Goal: Navigation & Orientation: Find specific page/section

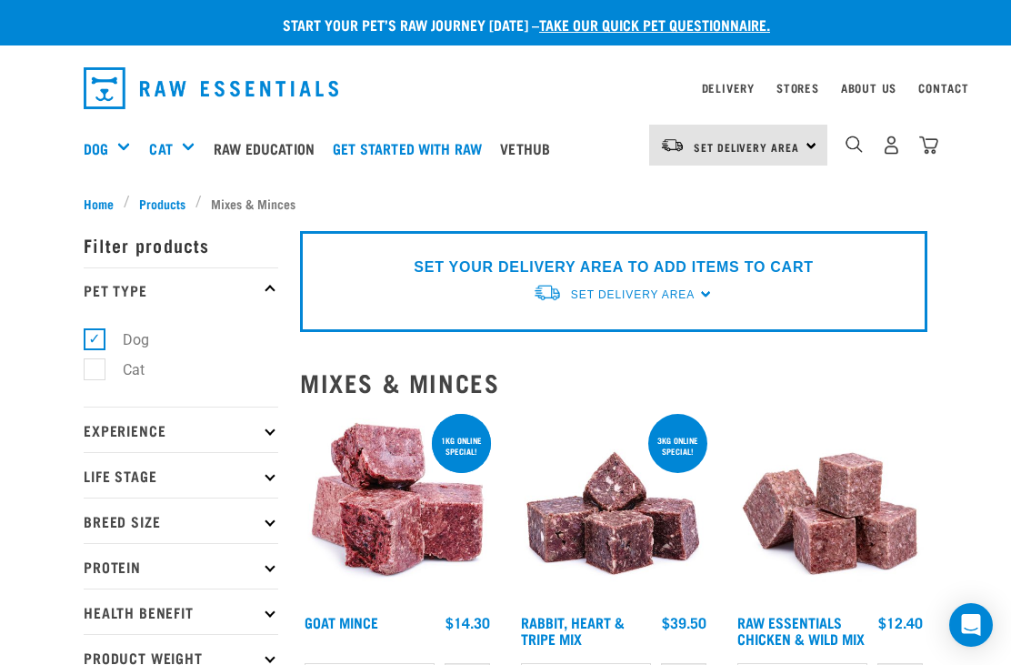
click at [166, 200] on span "Products" at bounding box center [162, 203] width 46 height 19
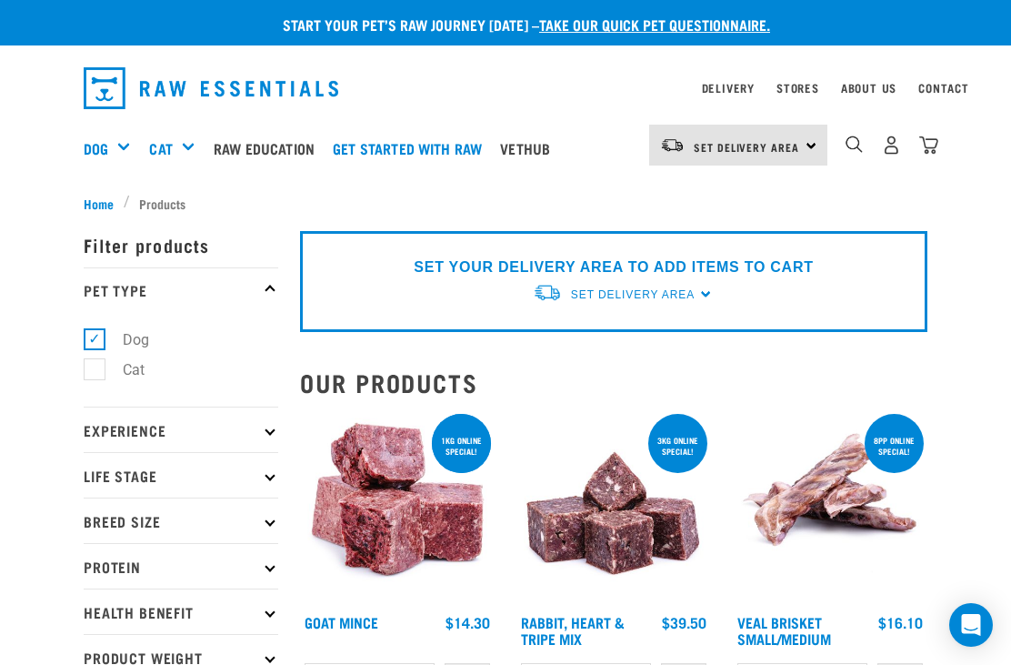
click at [0, 0] on div "Rolls" at bounding box center [0, 0] width 0 height 0
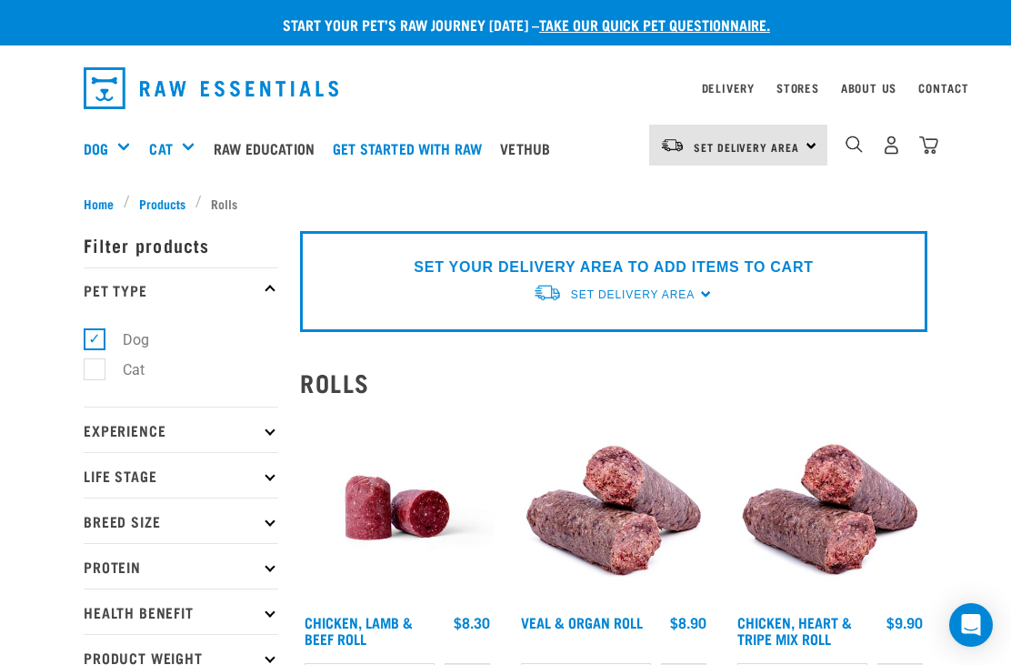
click at [0, 0] on div "Mixes & Minces" at bounding box center [0, 0] width 0 height 0
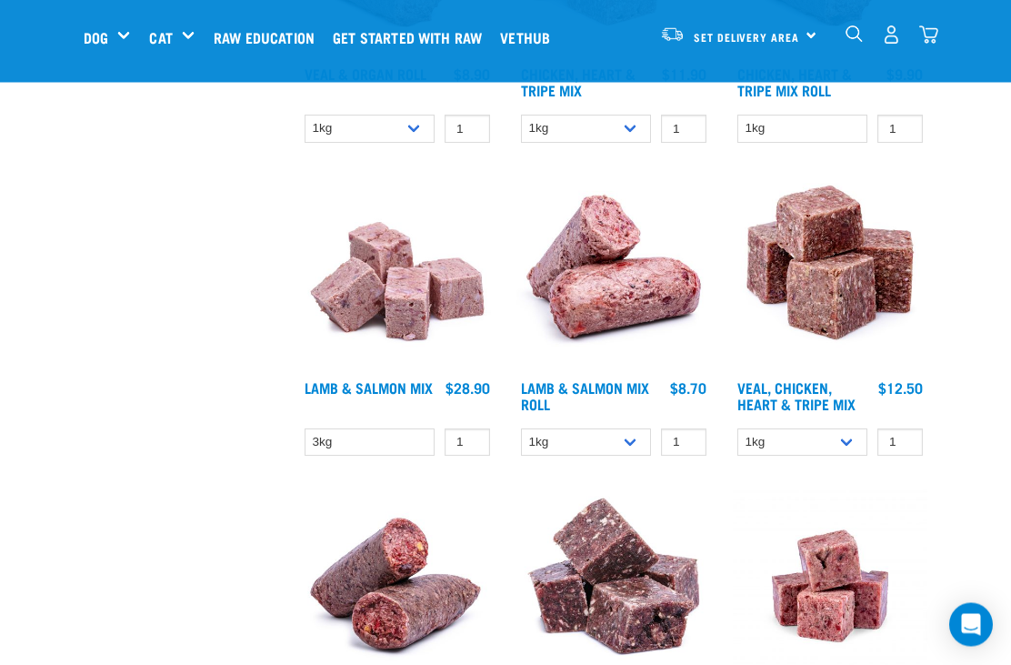
scroll to position [1677, 0]
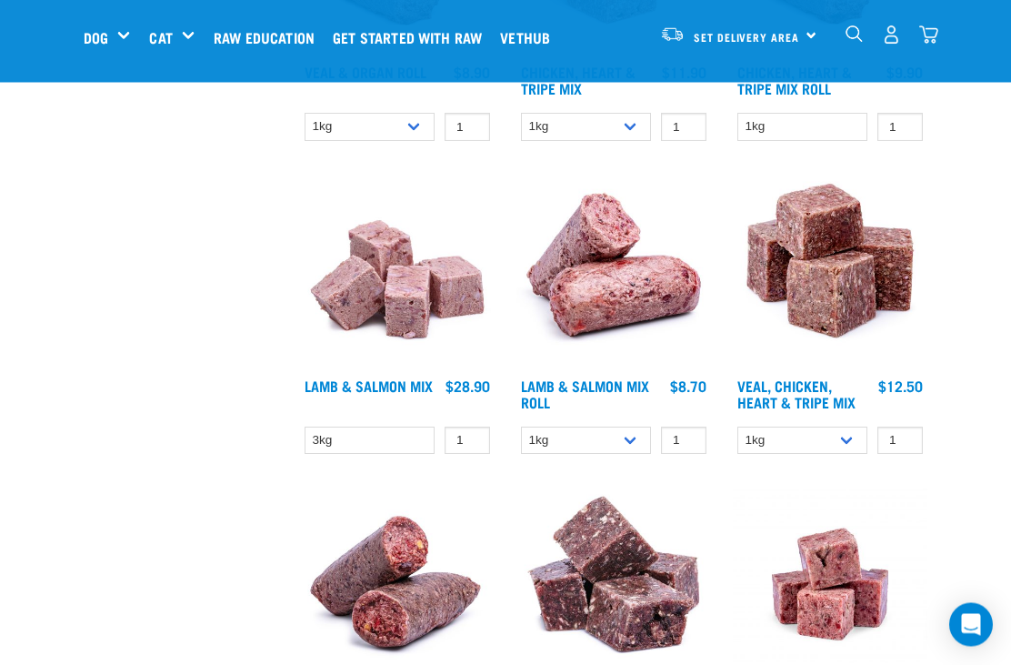
click at [960, 351] on div "Start your pet’s raw journey today – take our quick pet questionnaire. Delivery…" at bounding box center [505, 230] width 1011 height 3814
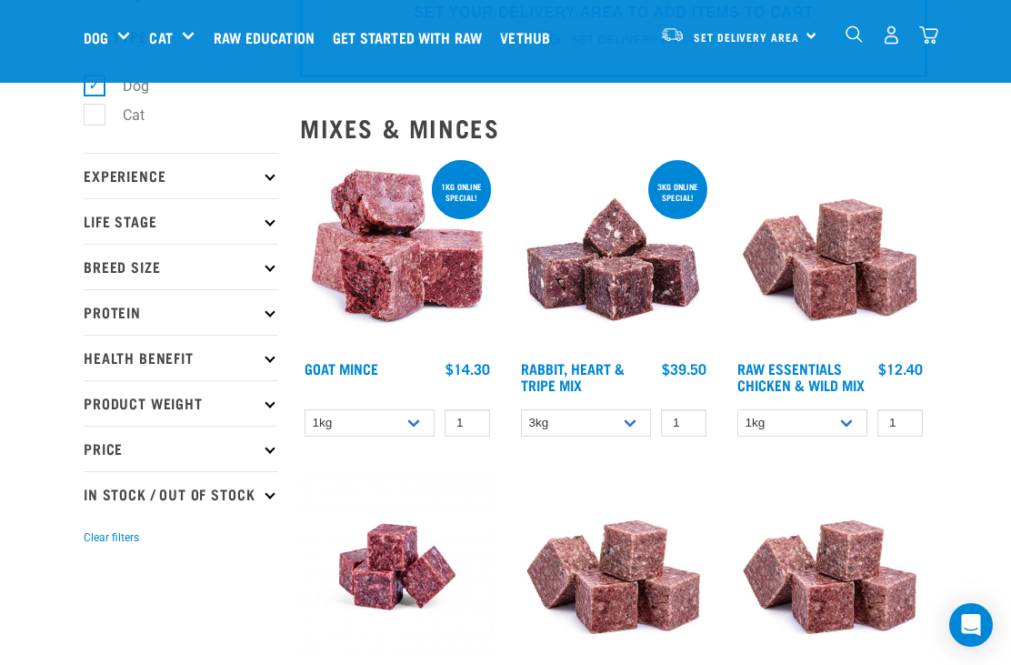
scroll to position [110, 0]
